Goal: Task Accomplishment & Management: Use online tool/utility

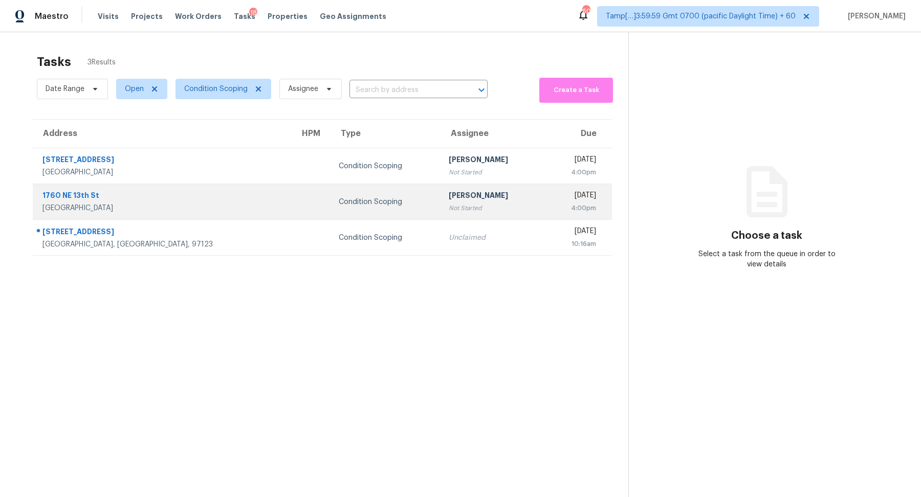
click at [449, 196] on div "[PERSON_NAME]" at bounding box center [492, 196] width 87 height 13
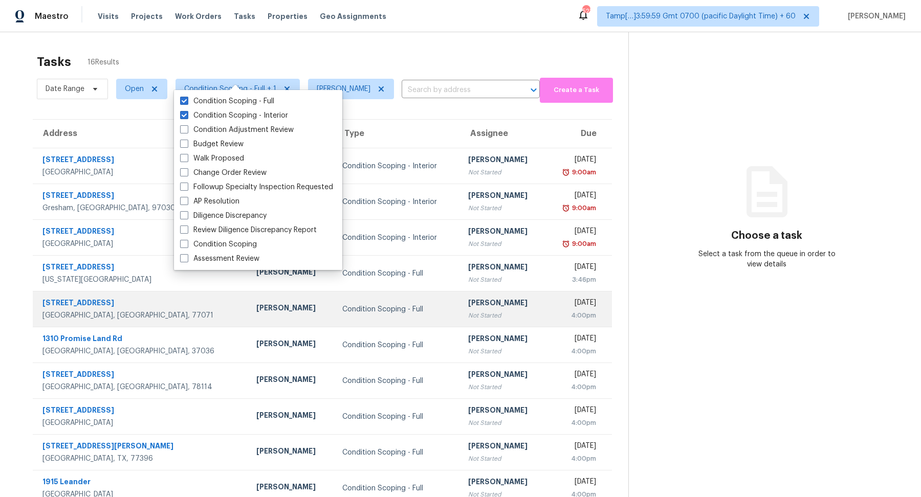
scroll to position [35, 0]
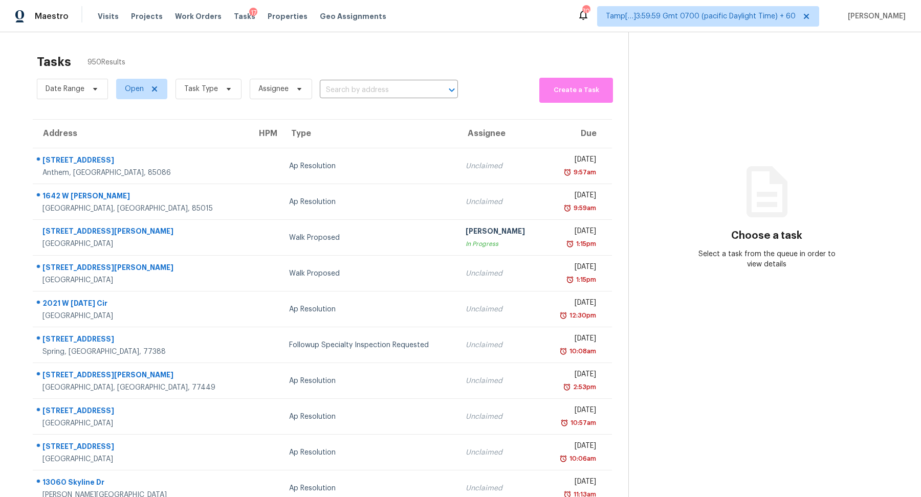
click at [313, 91] on div "Date Range Open Task Type Assignee ​" at bounding box center [247, 89] width 421 height 28
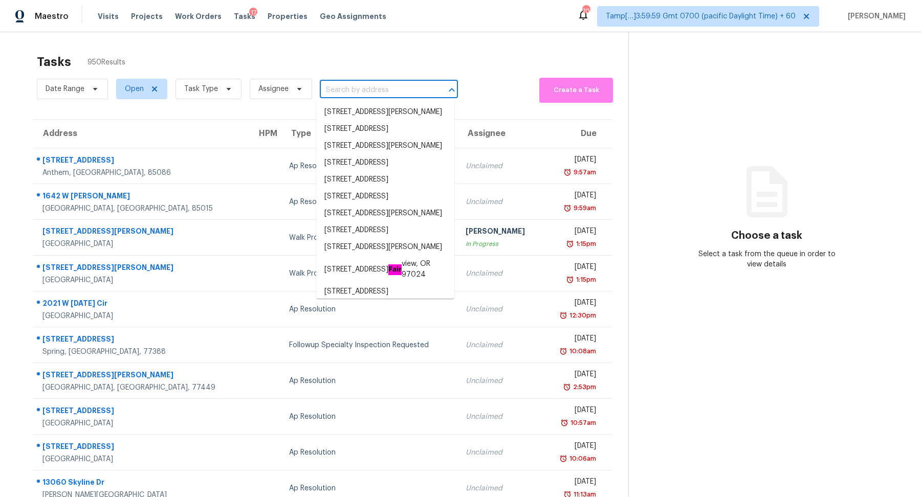
click at [348, 91] on input "text" at bounding box center [374, 90] width 109 height 16
paste input "8010 Eagle Mountain Cir Fort Worth, TX, 76135"
type input "8010 Eagle Mountain Cir Fort Worth, TX, 76135"
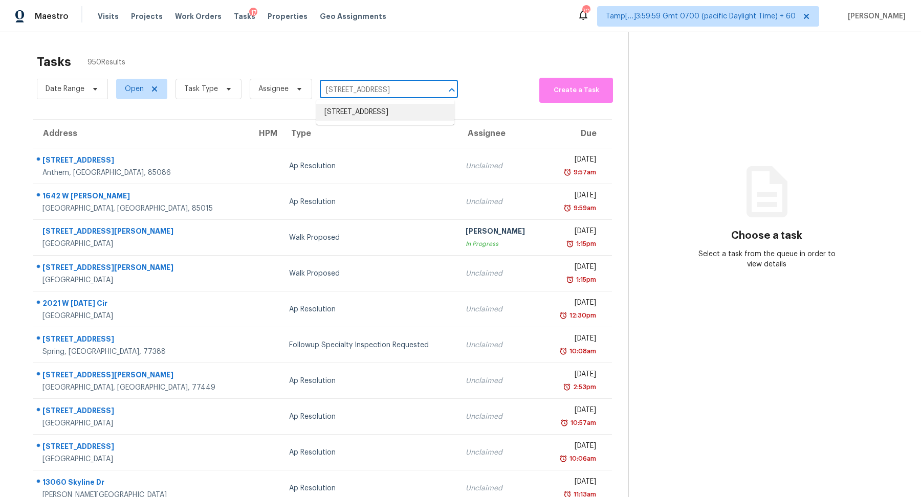
click at [374, 116] on li "8010 Eagle Mountain Cir, Fort Worth, TX 76135" at bounding box center [385, 112] width 138 height 17
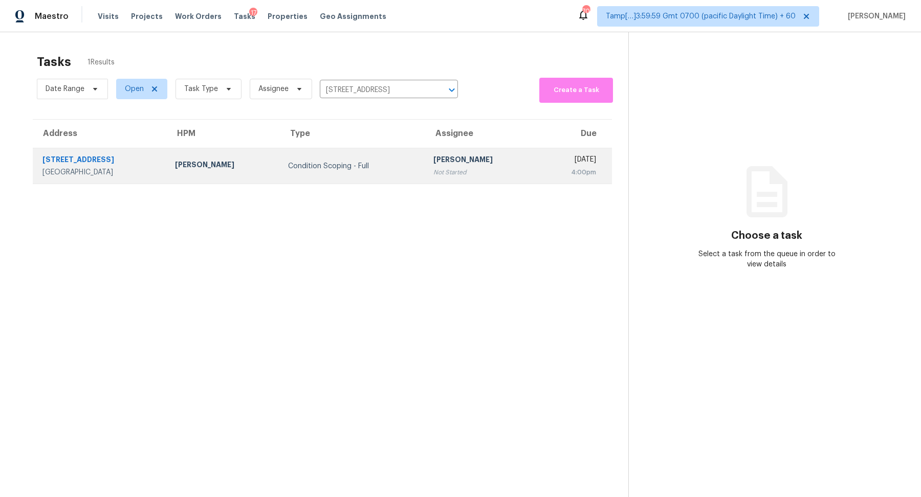
click at [344, 159] on td "Condition Scoping - Full" at bounding box center [352, 166] width 145 height 36
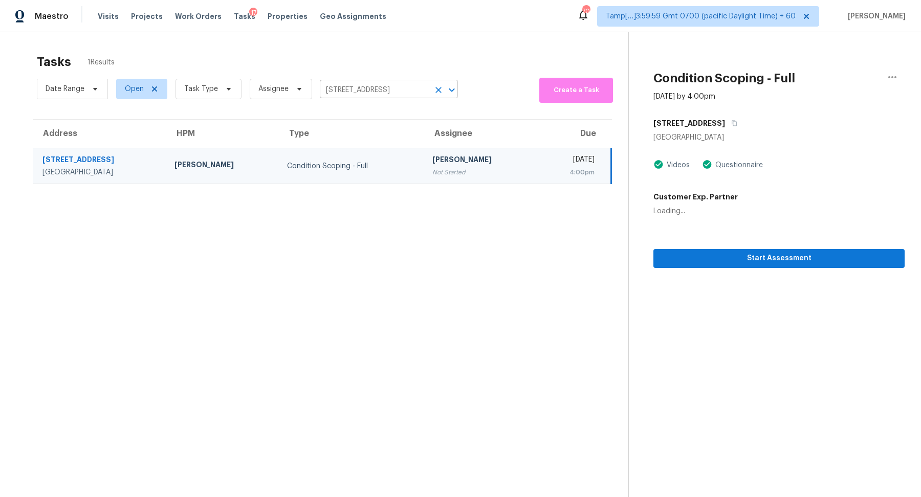
click at [380, 92] on input "8010 Eagle Mountain Cir, Fort Worth, TX 76135" at bounding box center [374, 90] width 109 height 16
paste input "5531 Silver Maple Dr, Arlington, TX 76018"
type input "5531 Silver Maple Dr, Arlington, TX 76018"
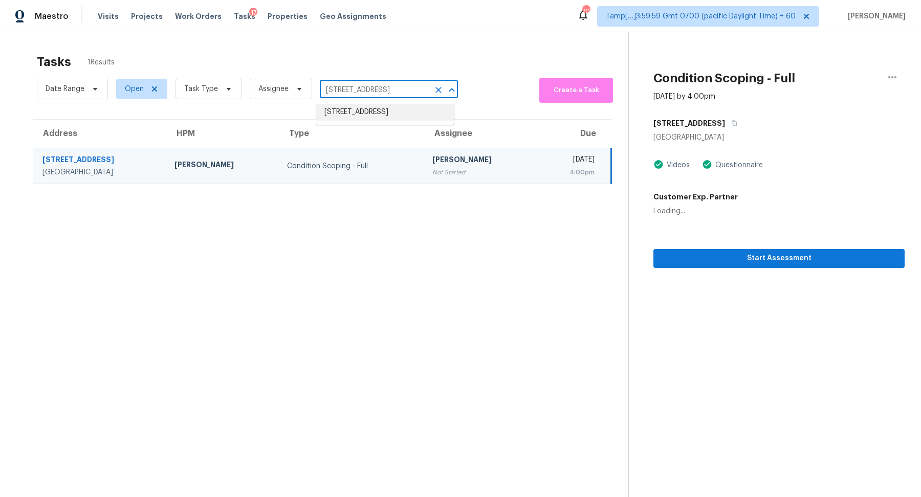
click at [378, 120] on li "5531 Silver Maple Dr, Arlington, TX 76018" at bounding box center [385, 112] width 138 height 17
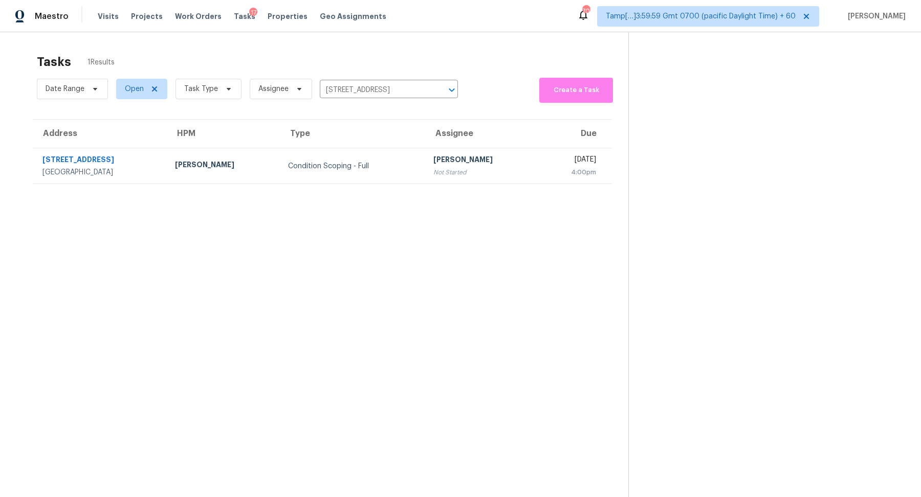
click at [390, 167] on td "Condition Scoping - Full" at bounding box center [352, 166] width 145 height 36
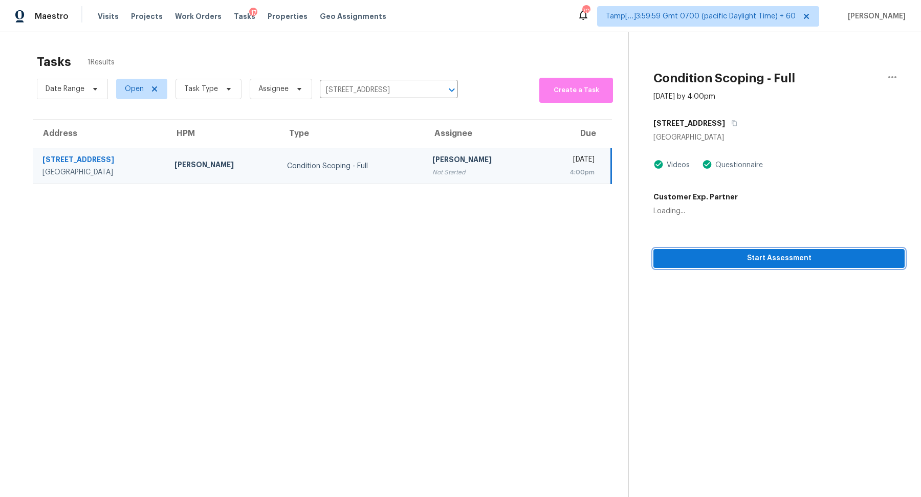
click at [677, 262] on span "Start Assessment" at bounding box center [779, 258] width 235 height 13
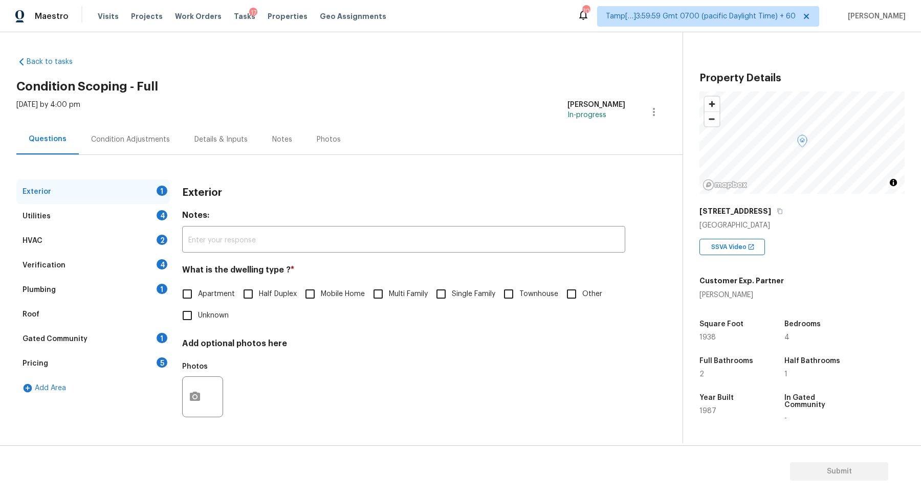
click at [776, 215] on div "5531 Silver Maple Dr" at bounding box center [801, 211] width 205 height 18
click at [778, 209] on icon "button" at bounding box center [779, 212] width 5 height 6
click at [441, 301] on input "Single Family" at bounding box center [440, 293] width 21 height 21
checkbox input "true"
click at [152, 220] on div "Utilities 4" at bounding box center [93, 216] width 154 height 25
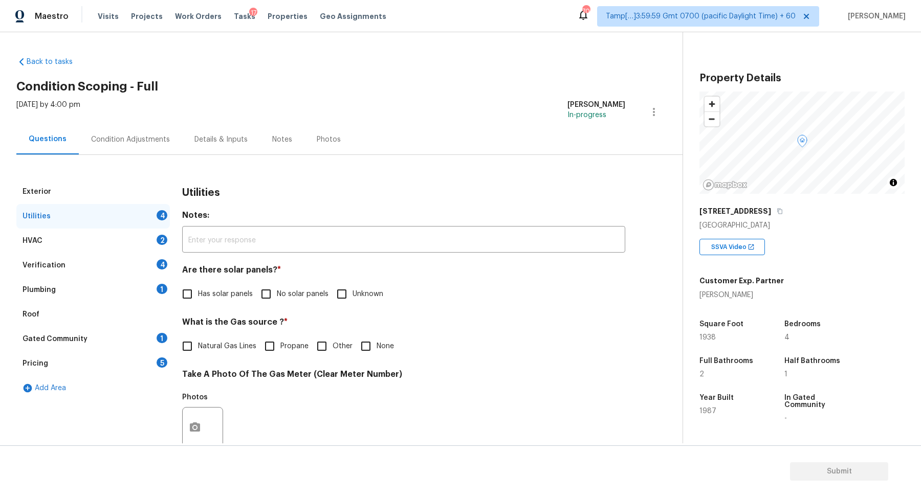
click at [262, 303] on input "No solar panels" at bounding box center [265, 293] width 21 height 21
checkbox input "true"
click at [248, 347] on span "Natural Gas Lines" at bounding box center [227, 347] width 58 height 11
click at [198, 347] on input "Natural Gas Lines" at bounding box center [187, 347] width 21 height 21
checkbox input "true"
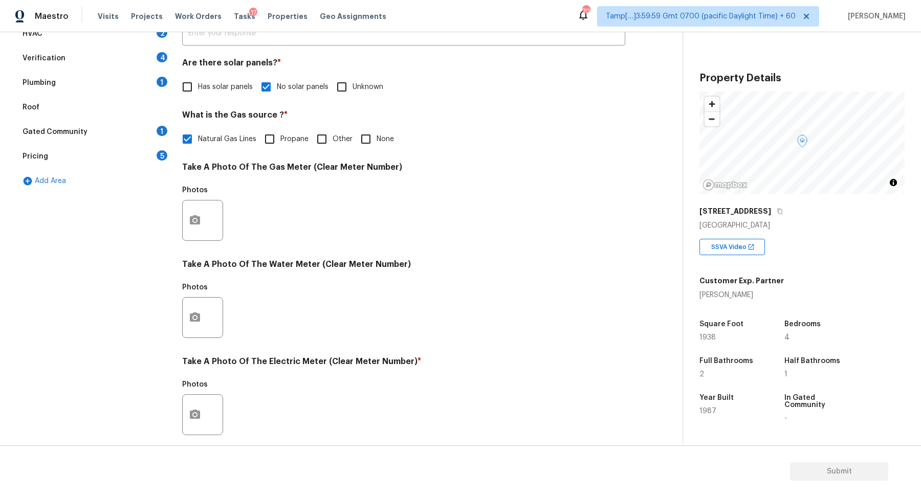
scroll to position [272, 0]
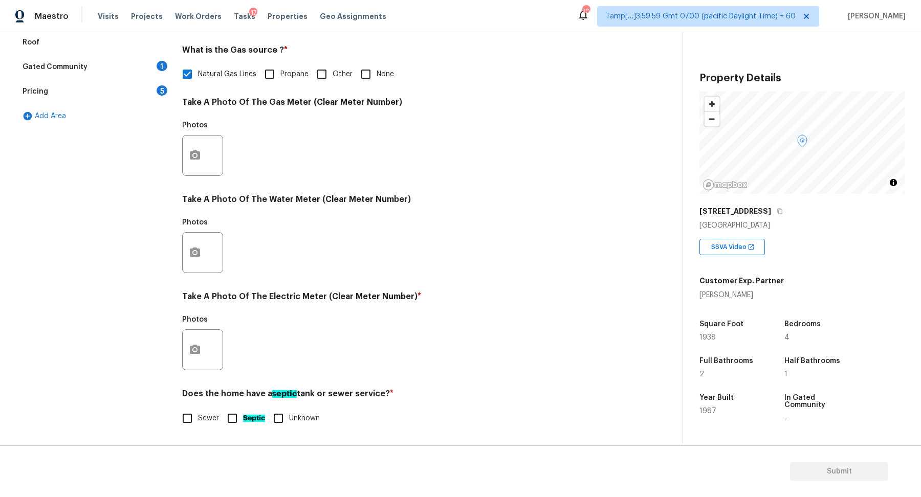
click at [209, 342] on div at bounding box center [202, 350] width 41 height 41
click at [207, 342] on div at bounding box center [202, 350] width 41 height 41
click at [197, 352] on icon "button" at bounding box center [195, 349] width 10 height 9
click at [199, 356] on button "button" at bounding box center [195, 350] width 25 height 40
click at [164, 209] on body "Maestro Visits Projects Work Orders Tasks 17 Properties Geo Assignments 702 Tam…" at bounding box center [460, 248] width 921 height 497
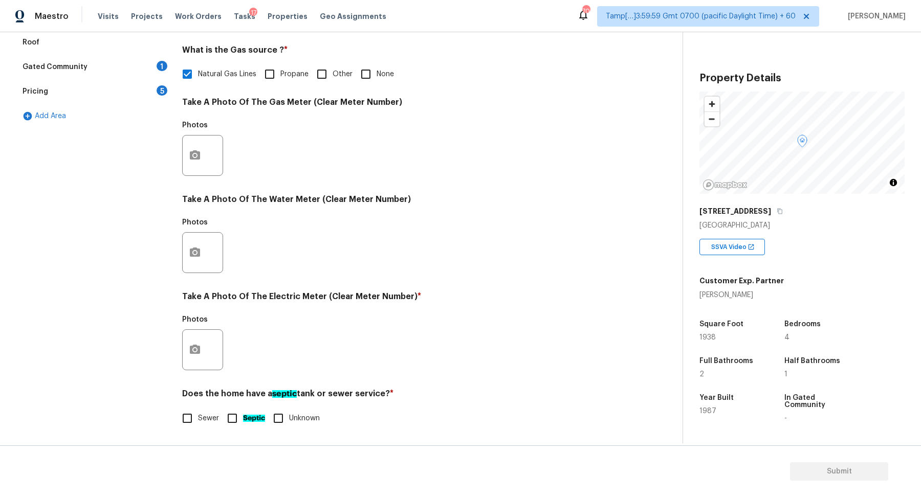
click at [360, 80] on input "None" at bounding box center [365, 73] width 21 height 21
checkbox input "true"
checkbox input "false"
click at [210, 338] on div at bounding box center [202, 350] width 41 height 41
click at [205, 344] on button "button" at bounding box center [195, 350] width 25 height 40
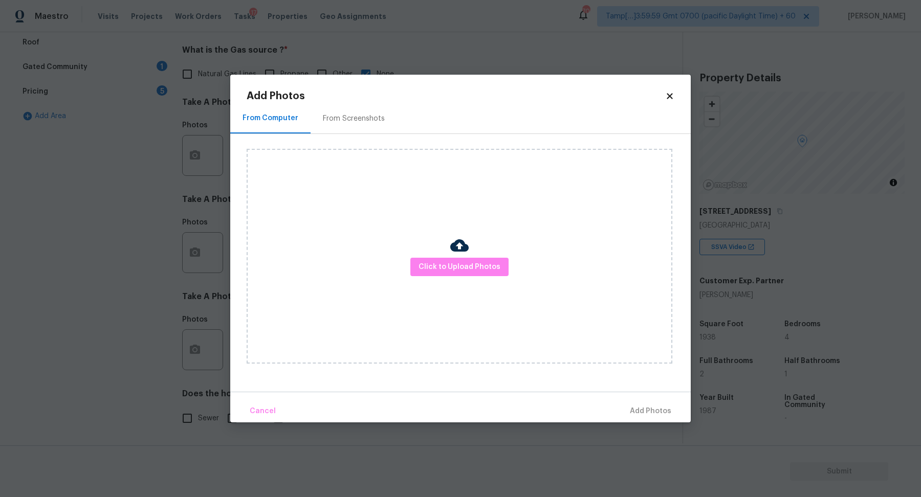
click at [455, 277] on div "Click to Upload Photos" at bounding box center [460, 256] width 426 height 215
click at [466, 273] on button "Click to Upload Photos" at bounding box center [459, 267] width 98 height 19
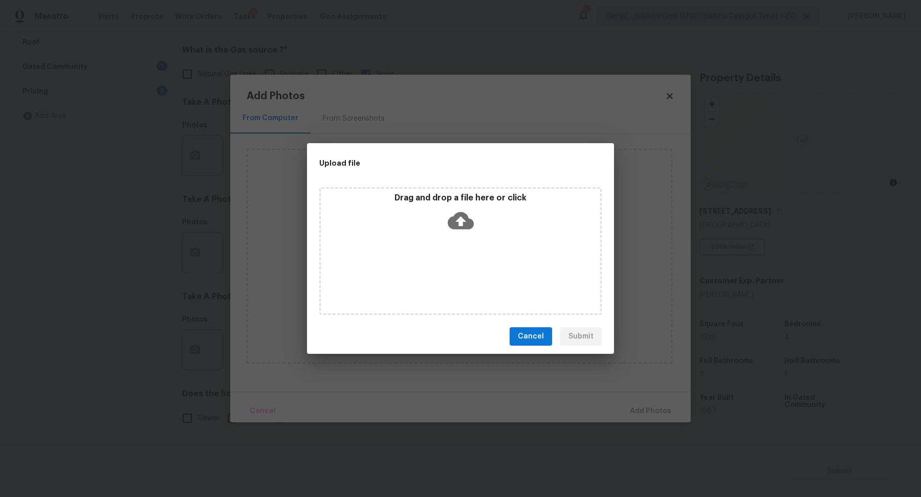
click at [483, 244] on div "Drag and drop a file here or click" at bounding box center [460, 251] width 282 height 128
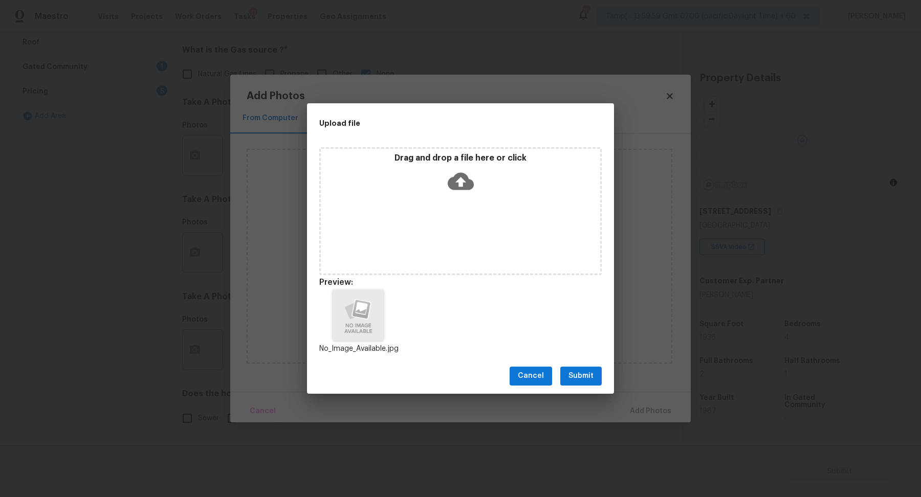
click at [586, 379] on span "Submit" at bounding box center [580, 376] width 25 height 13
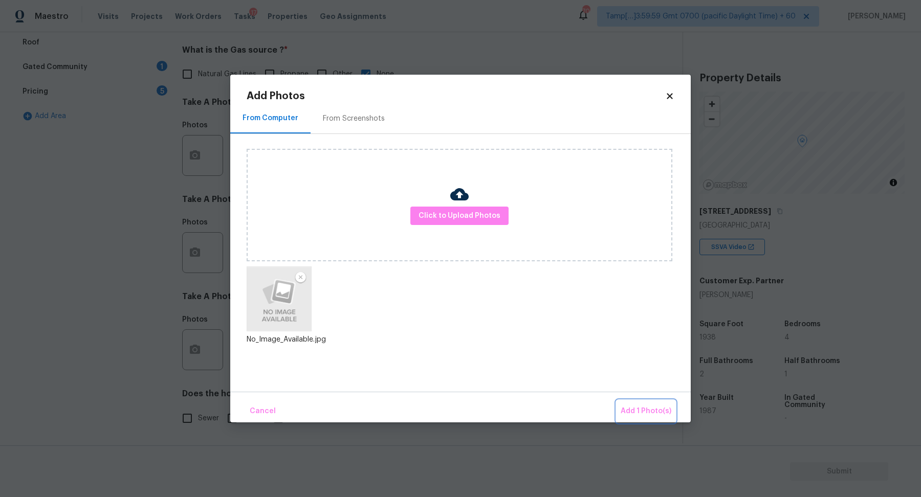
click at [660, 406] on span "Add 1 Photo(s)" at bounding box center [646, 411] width 51 height 13
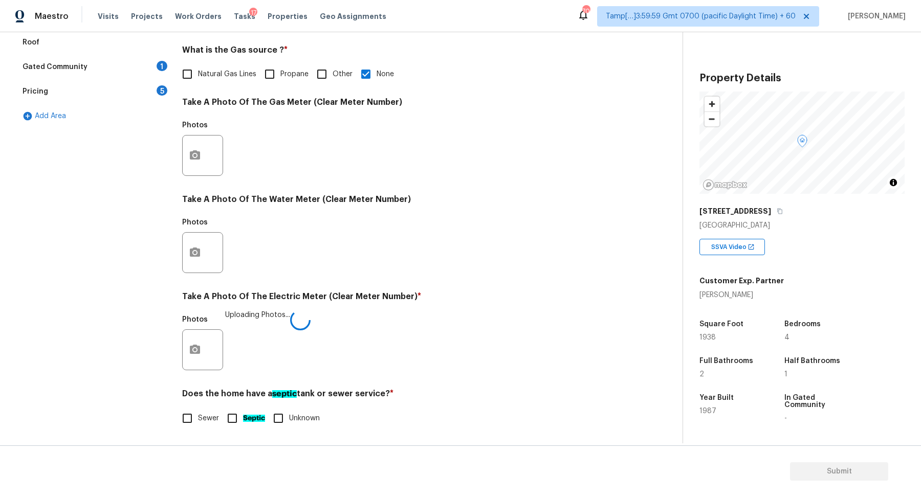
click at [209, 421] on span "Sewer" at bounding box center [208, 418] width 21 height 11
click at [198, 421] on input "Sewer" at bounding box center [187, 418] width 21 height 21
checkbox input "true"
click at [250, 421] on ah_el_jm_1744359450070 "Septic" at bounding box center [254, 419] width 22 height 7
click at [243, 421] on input "Septic" at bounding box center [232, 419] width 21 height 21
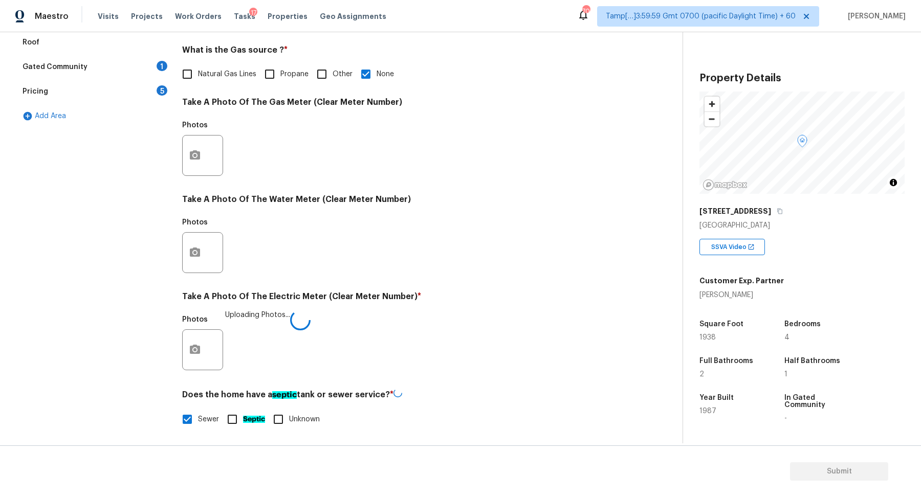
checkbox input "true"
click at [194, 427] on input "Sewer" at bounding box center [187, 418] width 21 height 21
checkbox input "true"
checkbox input "false"
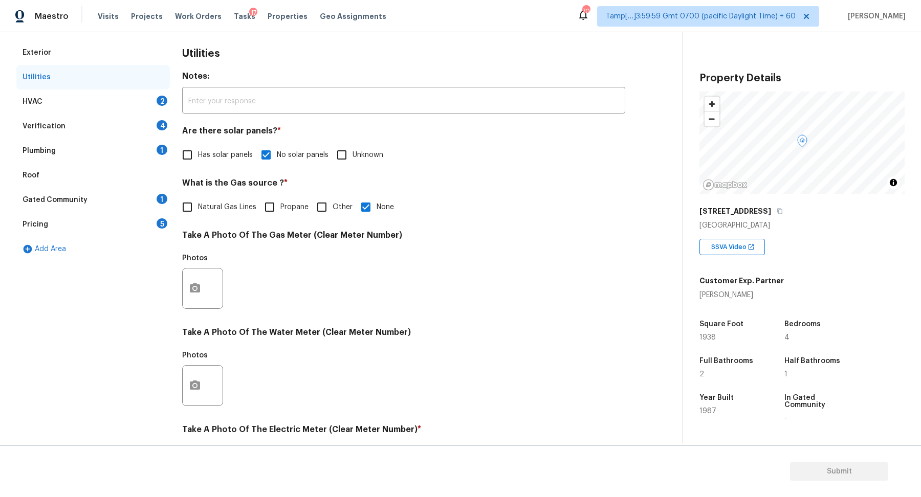
click at [142, 106] on div "HVAC 2" at bounding box center [93, 102] width 154 height 25
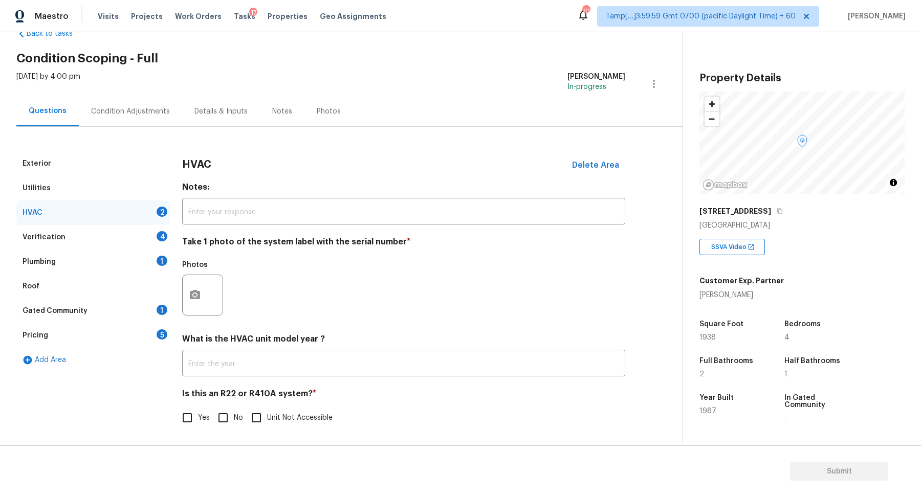
click at [209, 303] on div at bounding box center [202, 295] width 41 height 41
click at [197, 302] on button "button" at bounding box center [195, 295] width 25 height 40
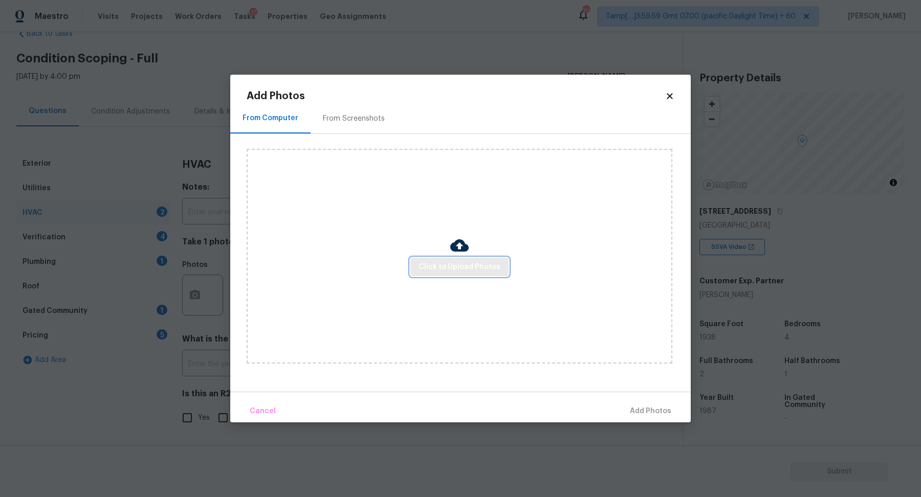
click at [456, 272] on span "Click to Upload Photos" at bounding box center [460, 267] width 82 height 13
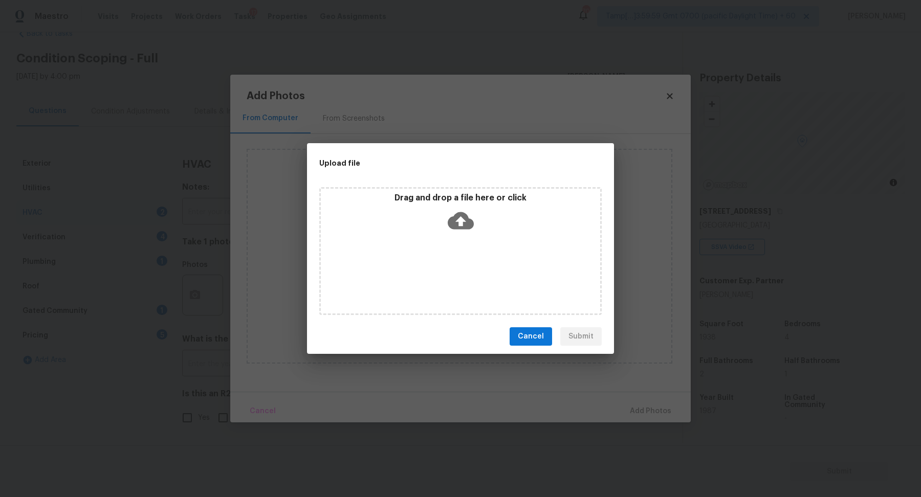
click at [463, 237] on div "Drag and drop a file here or click" at bounding box center [460, 251] width 282 height 128
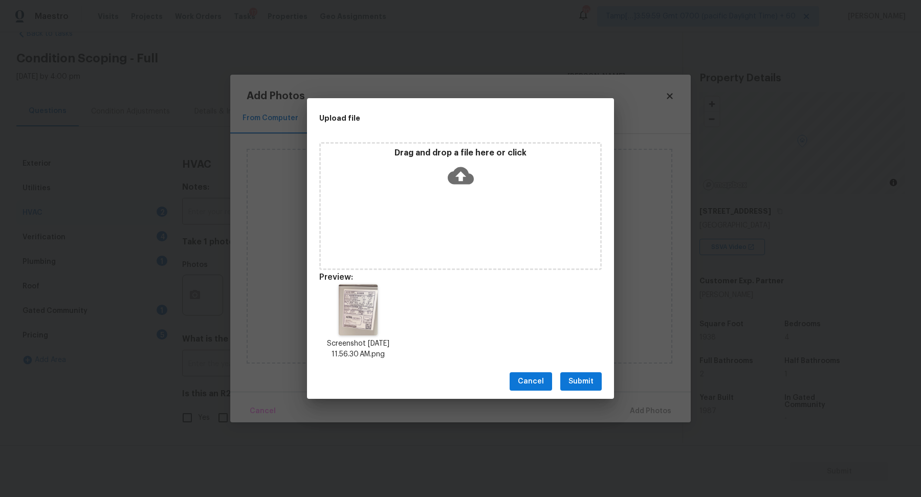
click at [589, 387] on span "Submit" at bounding box center [580, 382] width 25 height 13
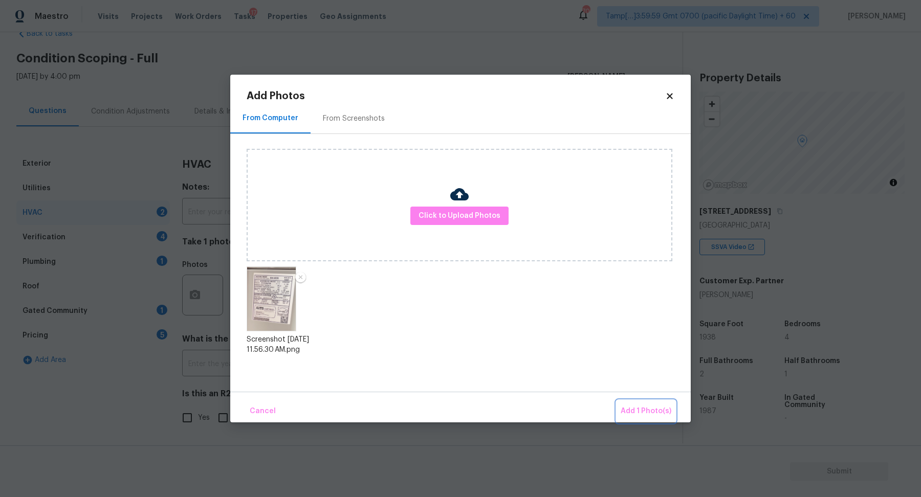
click at [636, 401] on button "Add 1 Photo(s)" at bounding box center [646, 412] width 59 height 22
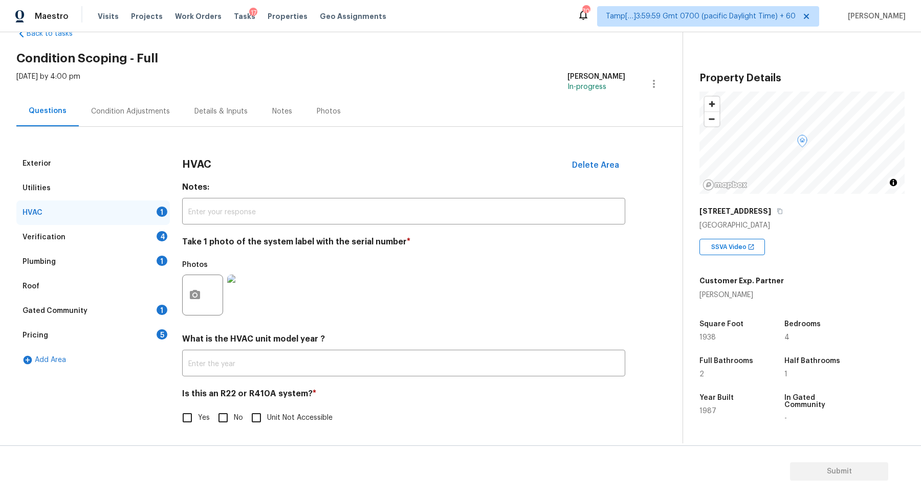
click at [256, 303] on img at bounding box center [247, 295] width 41 height 41
click at [198, 422] on input "Yes" at bounding box center [187, 417] width 21 height 21
checkbox input "true"
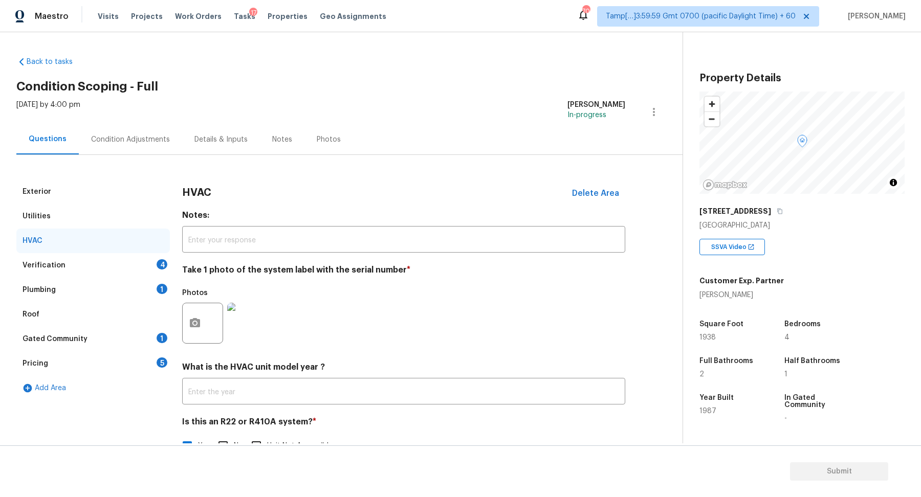
click at [151, 272] on div "Verification 4" at bounding box center [93, 265] width 154 height 25
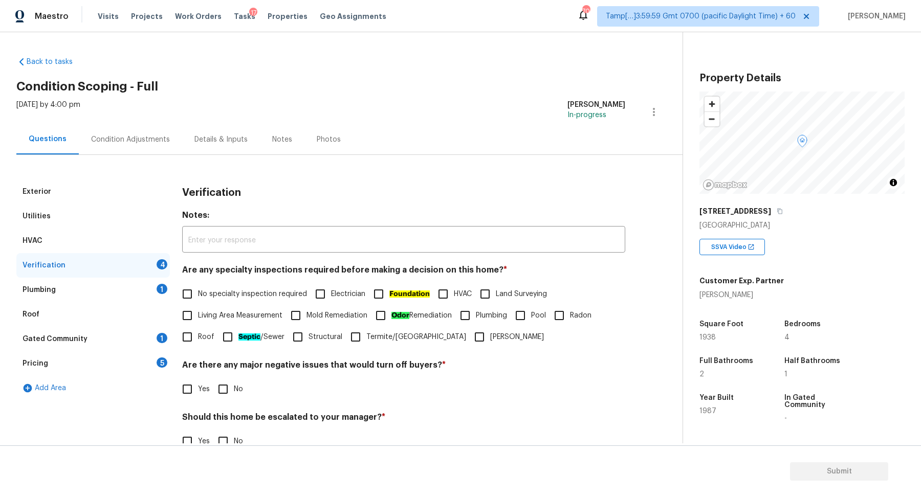
click at [217, 295] on span "No specialty inspection required" at bounding box center [252, 294] width 109 height 11
click at [198, 295] on input "No specialty inspection required" at bounding box center [187, 293] width 21 height 21
checkbox input "true"
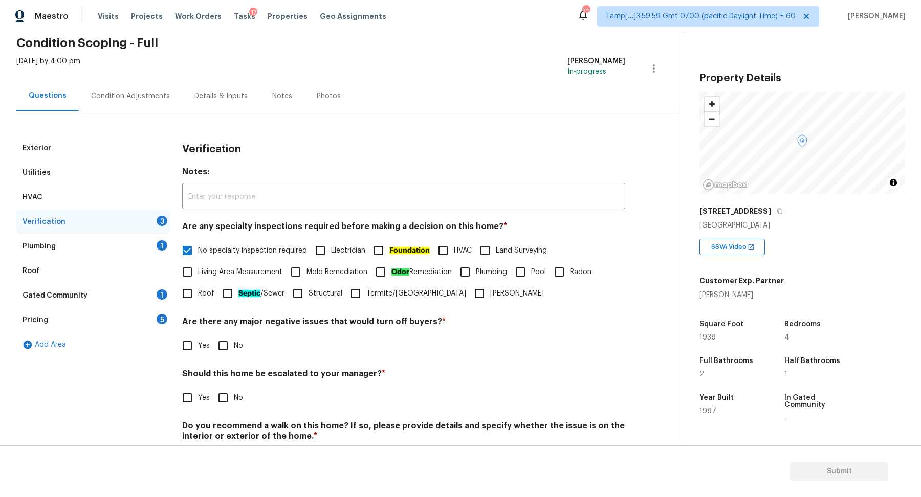
scroll to position [85, 0]
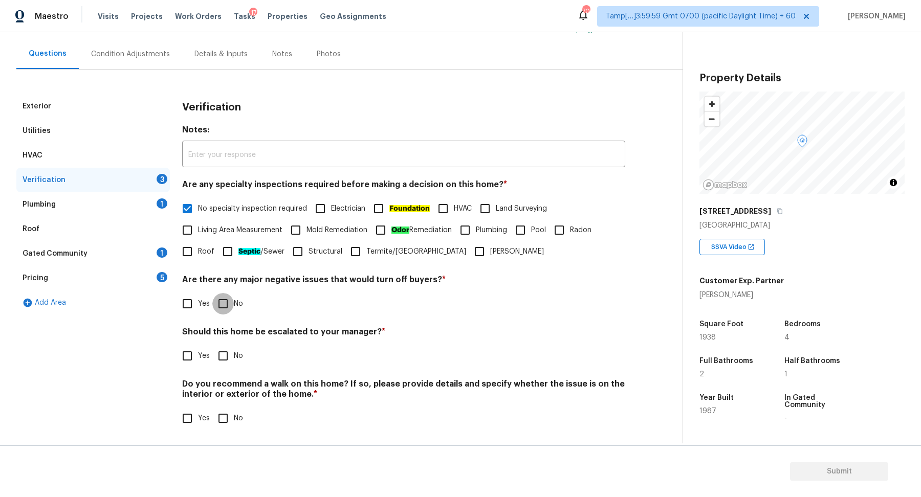
click at [221, 310] on input "No" at bounding box center [222, 303] width 21 height 21
checkbox input "true"
click at [235, 359] on span "No" at bounding box center [238, 356] width 9 height 11
click at [234, 359] on input "No" at bounding box center [222, 355] width 21 height 21
checkbox input "true"
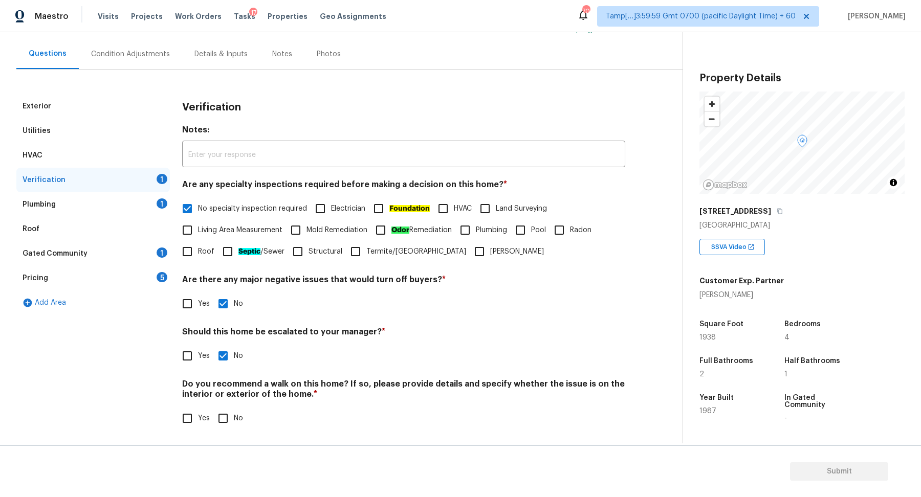
click at [222, 417] on input "No" at bounding box center [222, 418] width 21 height 21
checkbox input "true"
click at [184, 364] on input "Yes" at bounding box center [187, 355] width 21 height 21
checkbox input "true"
checkbox input "false"
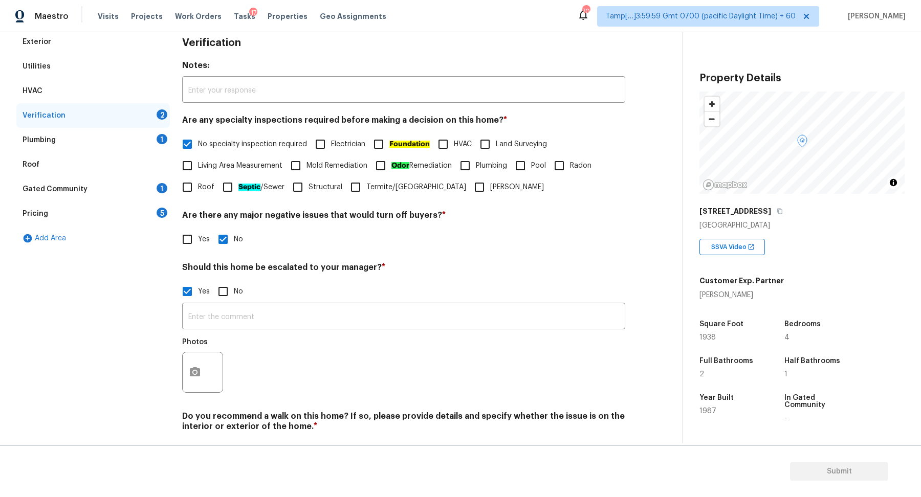
scroll to position [182, 0]
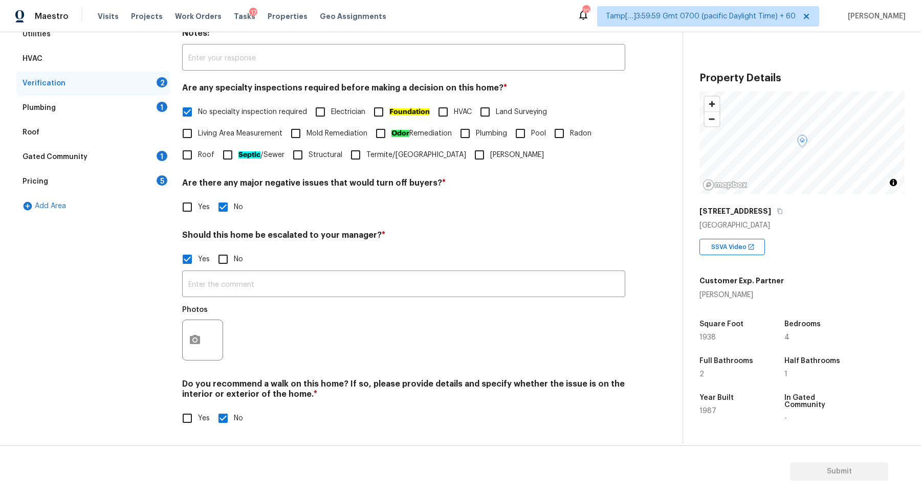
click at [185, 318] on div "Photos" at bounding box center [203, 312] width 43 height 13
click at [189, 337] on icon "button" at bounding box center [195, 340] width 12 height 12
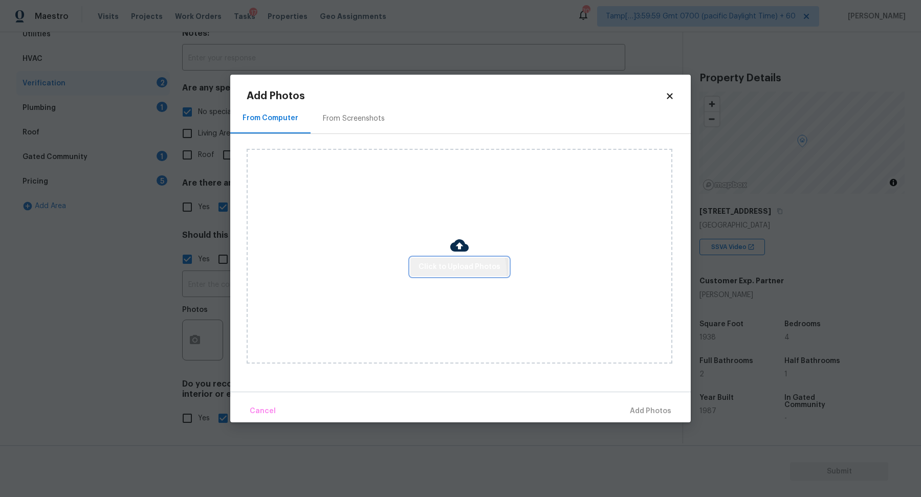
click at [450, 272] on span "Click to Upload Photos" at bounding box center [460, 267] width 82 height 13
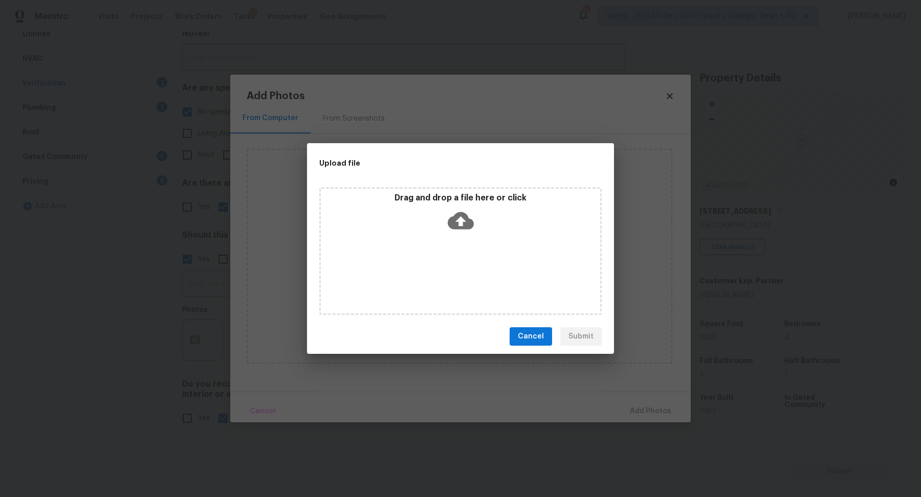
click at [464, 229] on icon at bounding box center [461, 221] width 26 height 26
